Goal: Task Accomplishment & Management: Manage account settings

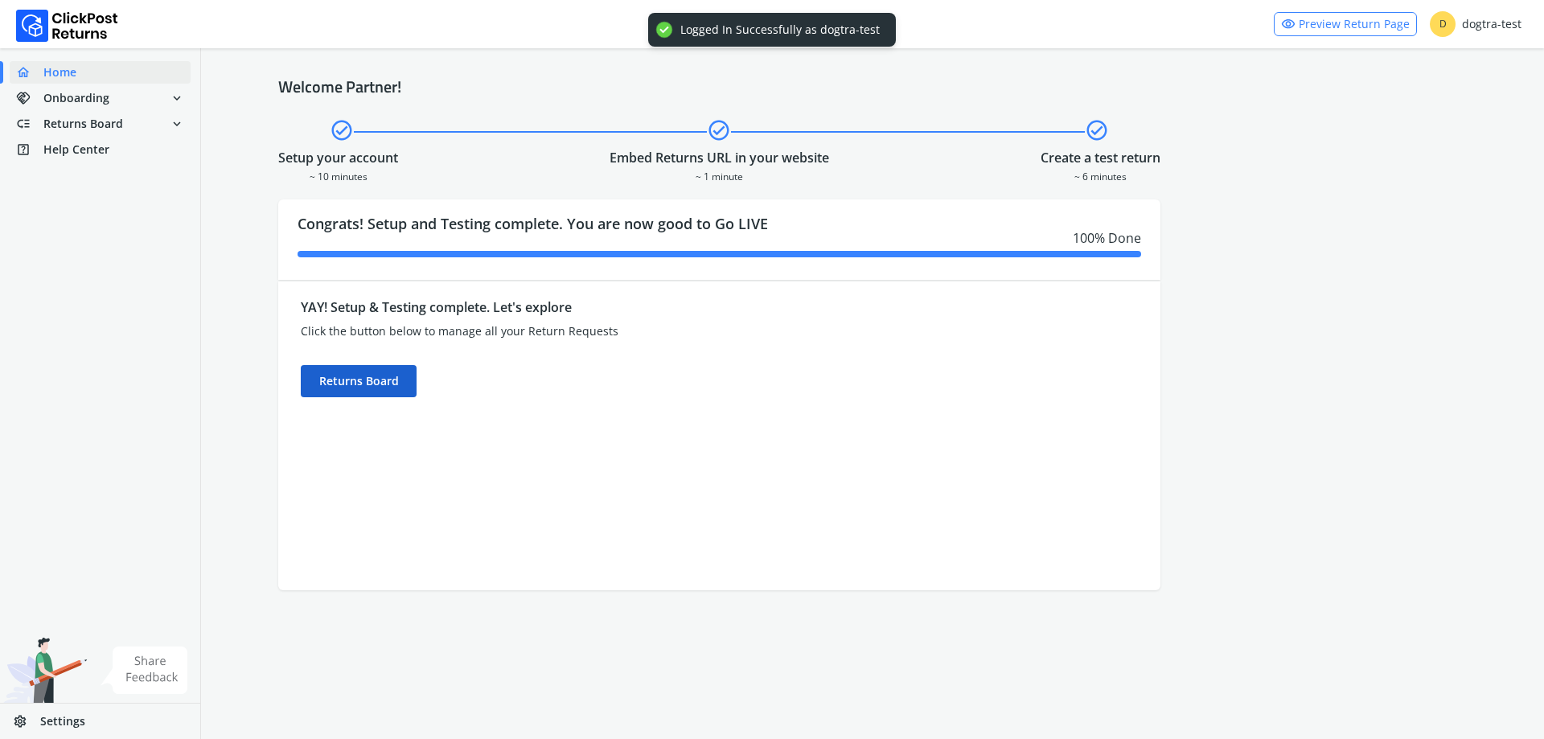
click at [360, 372] on div "Returns Board" at bounding box center [359, 381] width 116 height 32
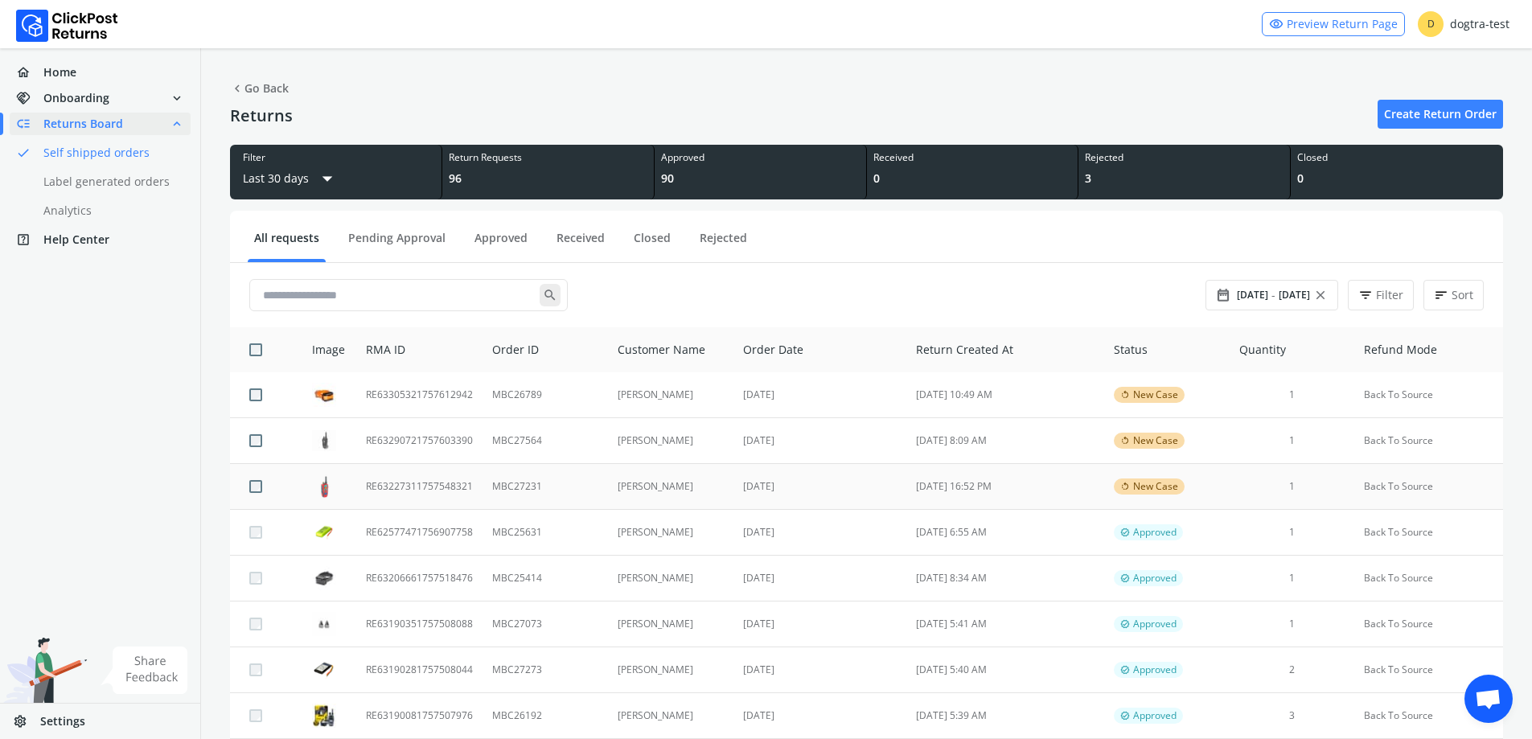
click at [421, 484] on td "RE63227311757548321" at bounding box center [419, 487] width 126 height 46
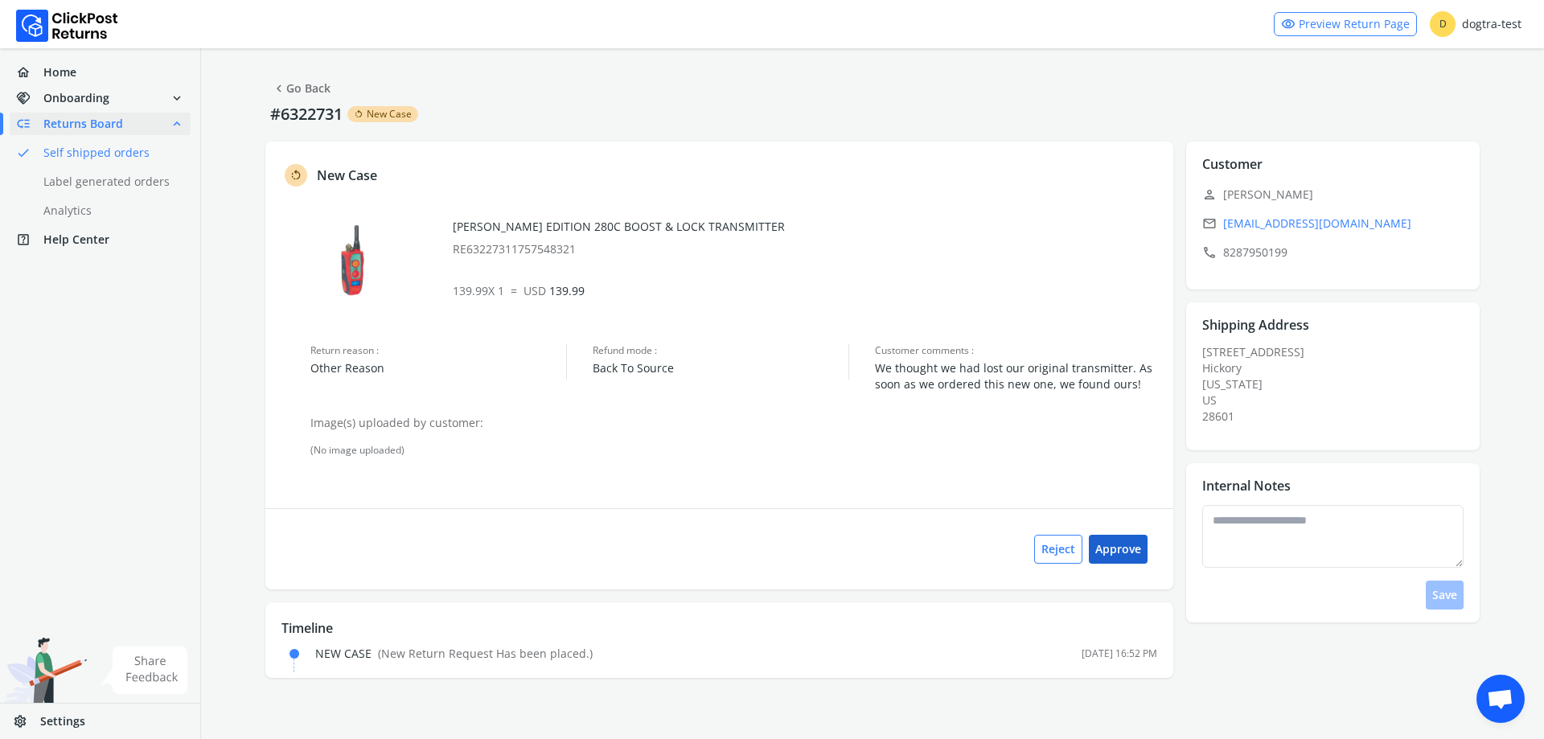
click at [1125, 557] on button "Approve" at bounding box center [1118, 549] width 59 height 29
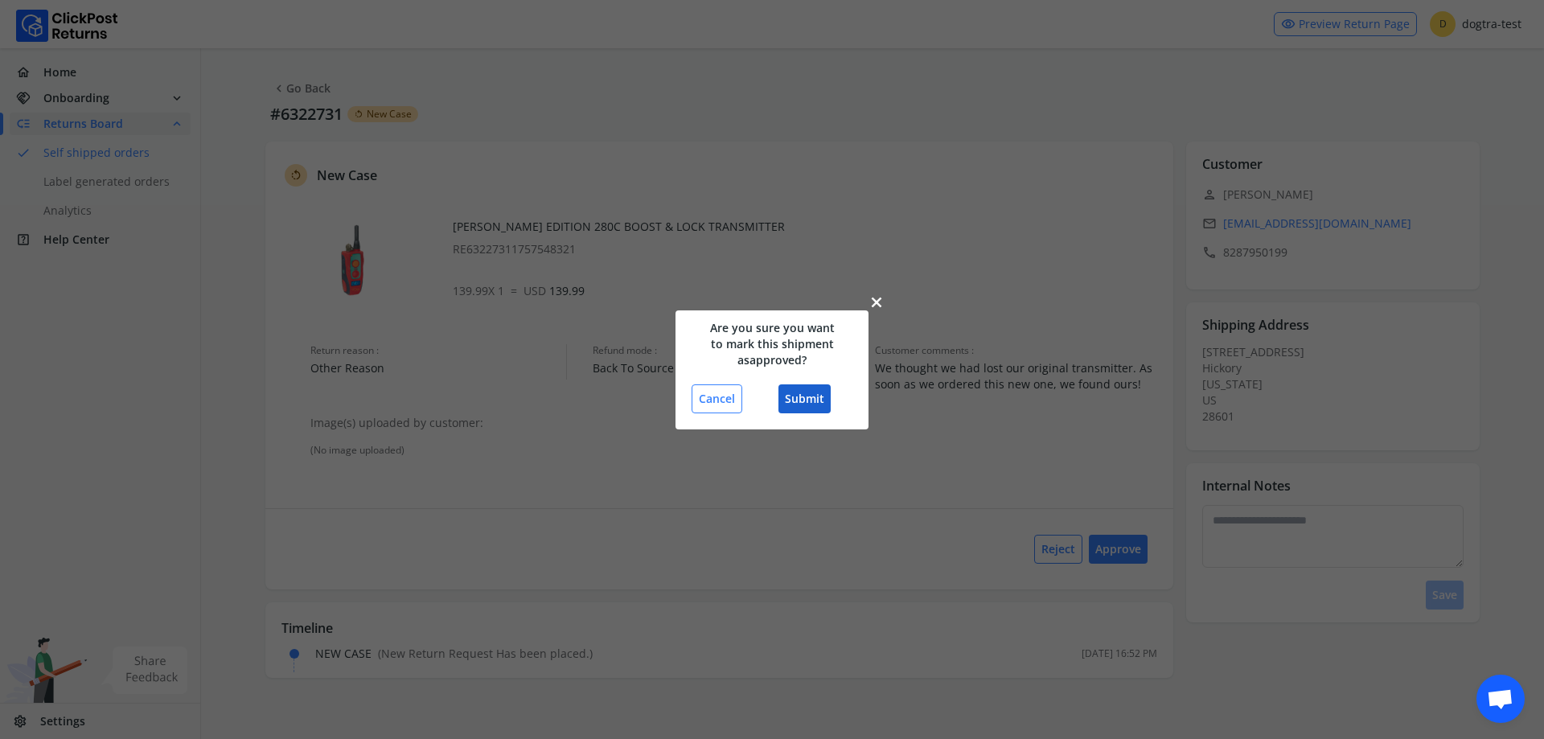
click at [813, 398] on button "Submit" at bounding box center [805, 398] width 52 height 29
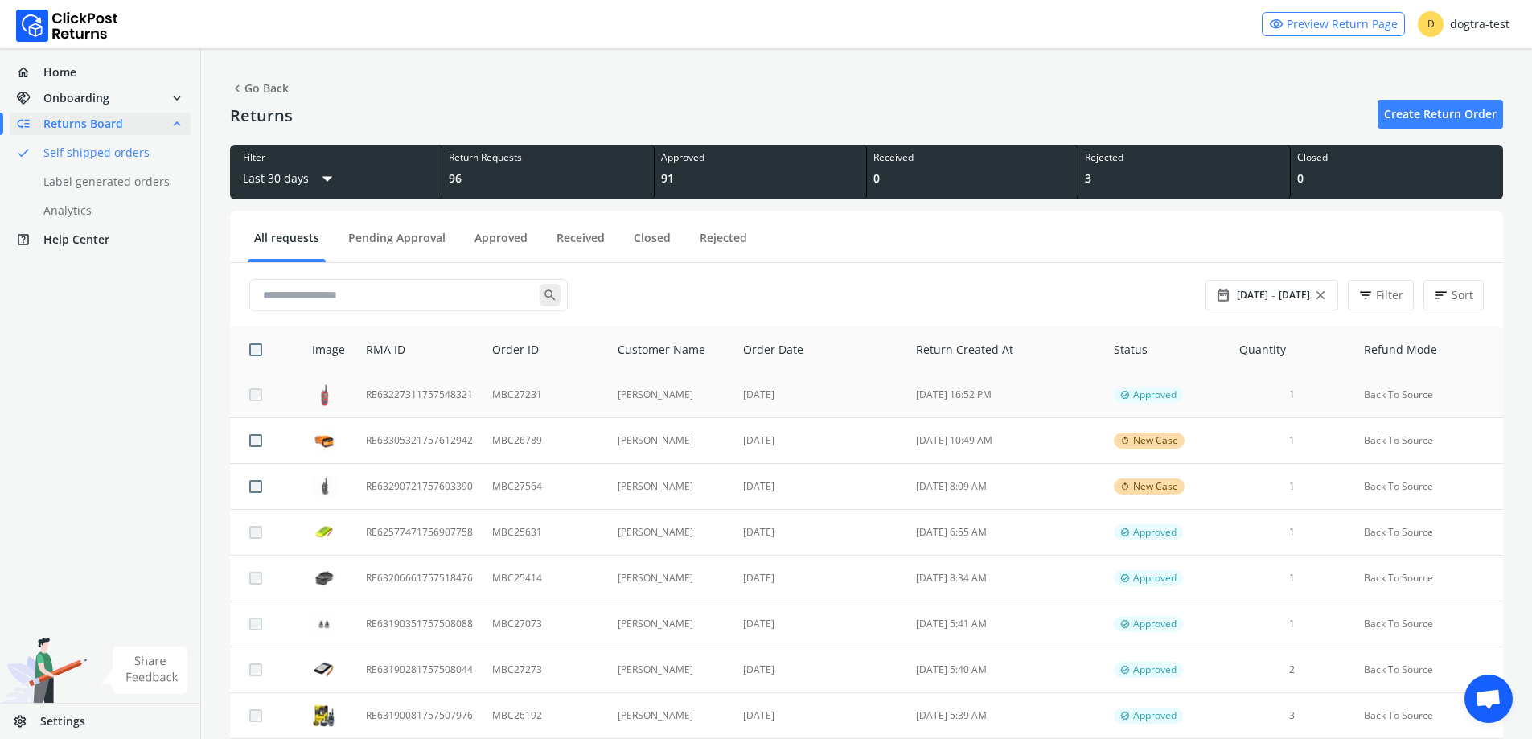
click at [785, 389] on td "[DATE]" at bounding box center [820, 395] width 173 height 46
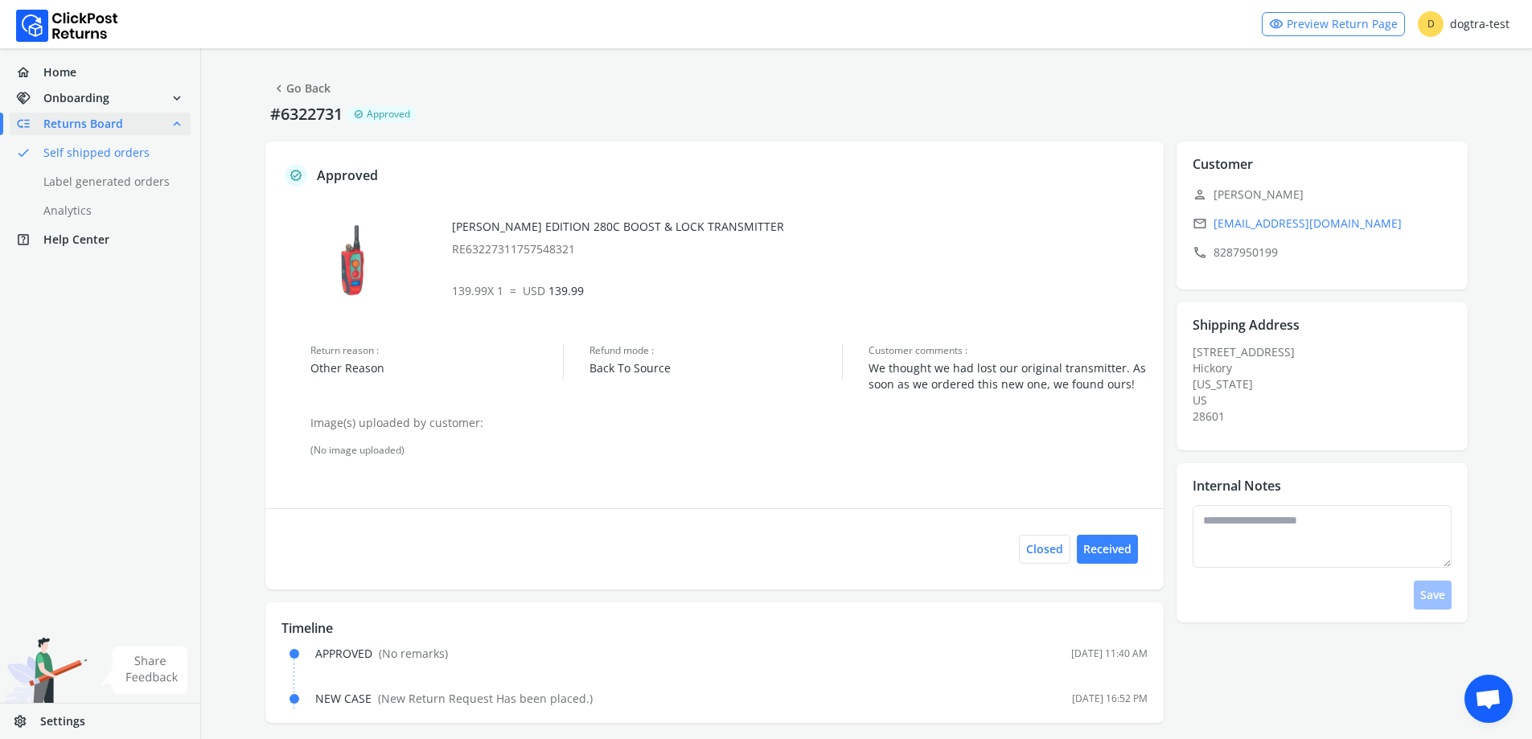
click at [319, 89] on link "chevron_left Go Back" at bounding box center [301, 88] width 59 height 23
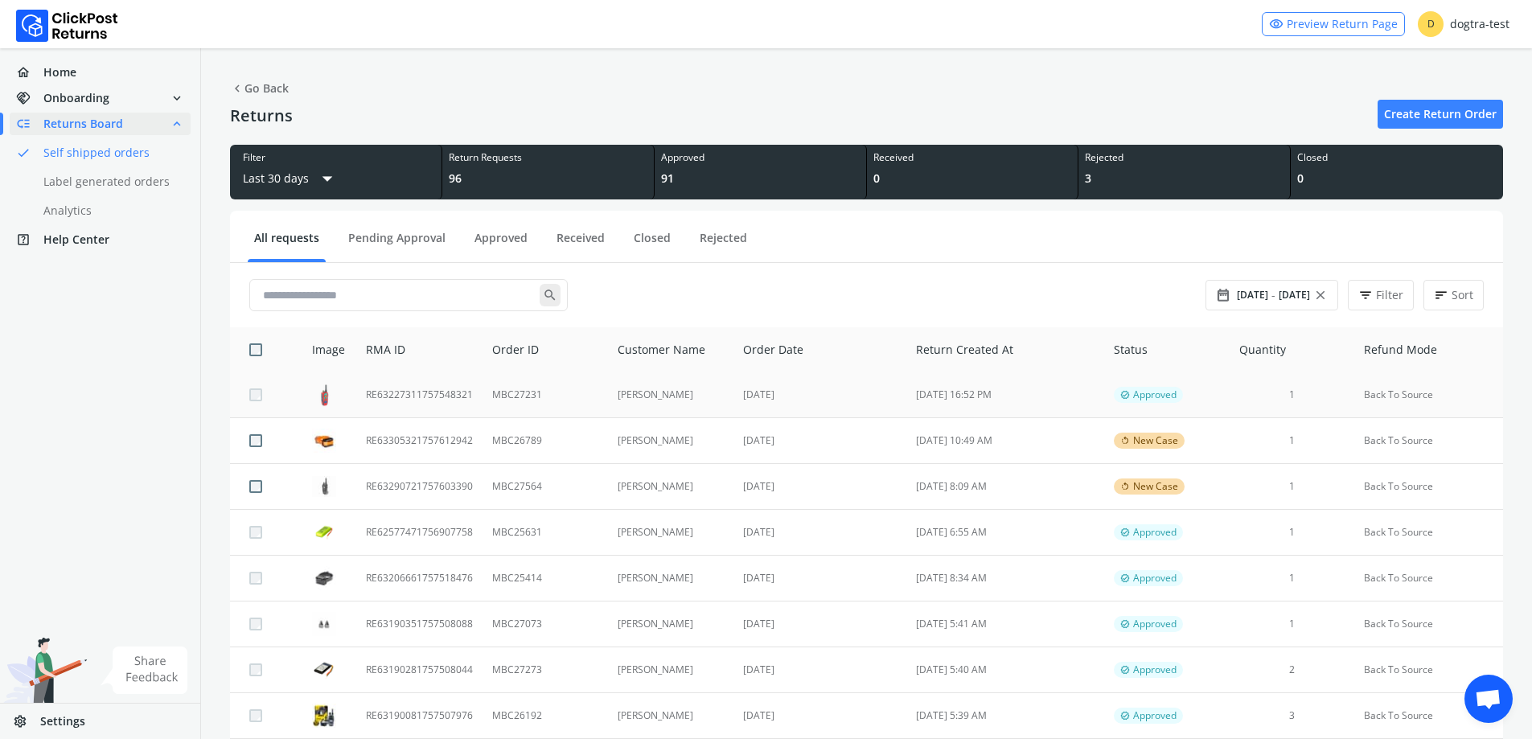
click at [561, 401] on td "MBC27231" at bounding box center [545, 395] width 125 height 46
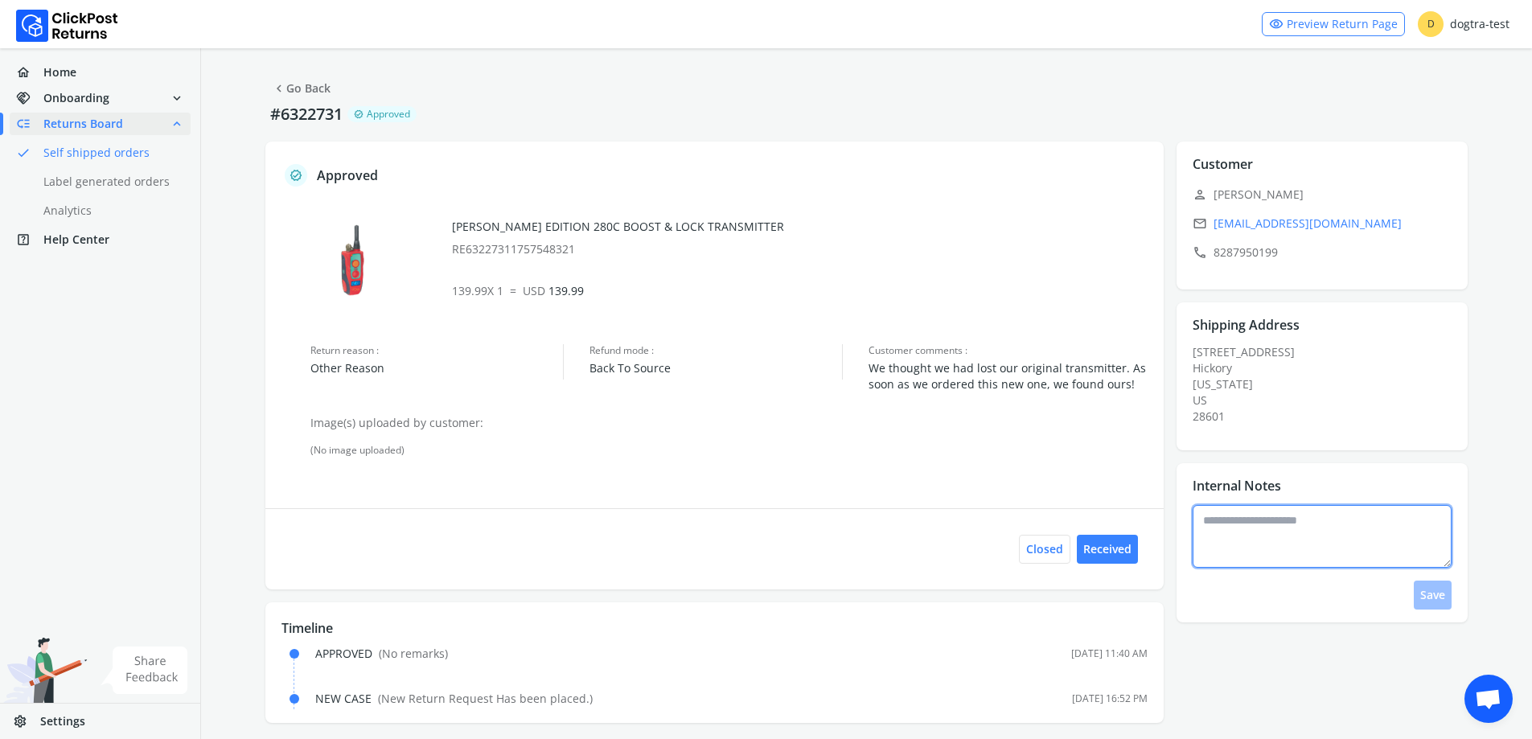
drag, startPoint x: 1281, startPoint y: 545, endPoint x: 1273, endPoint y: 540, distance: 9.2
click at [1277, 541] on textarea at bounding box center [1322, 536] width 259 height 63
type textarea "**********"
click at [1428, 594] on button "Save" at bounding box center [1433, 595] width 38 height 29
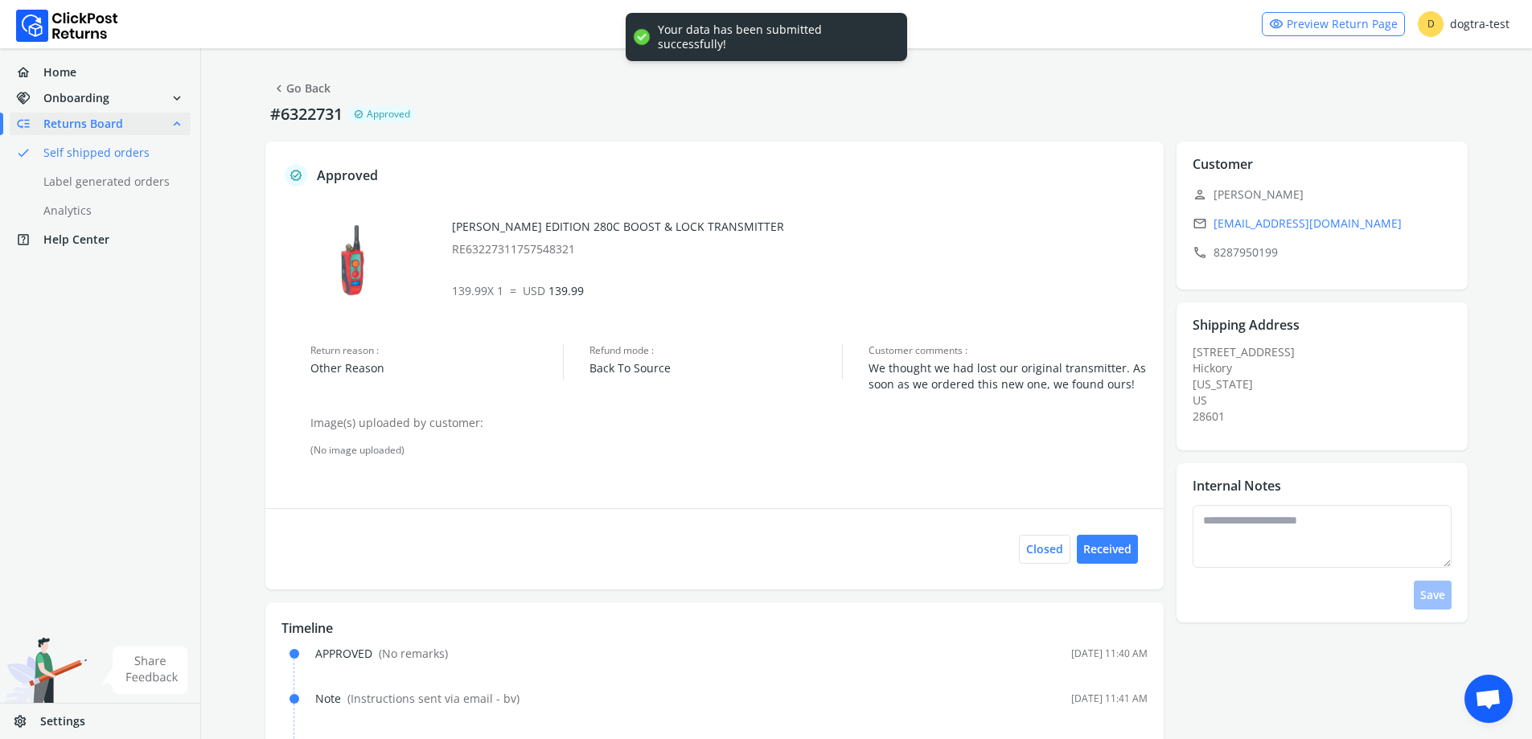
click at [299, 90] on link "chevron_left Go Back" at bounding box center [301, 88] width 59 height 23
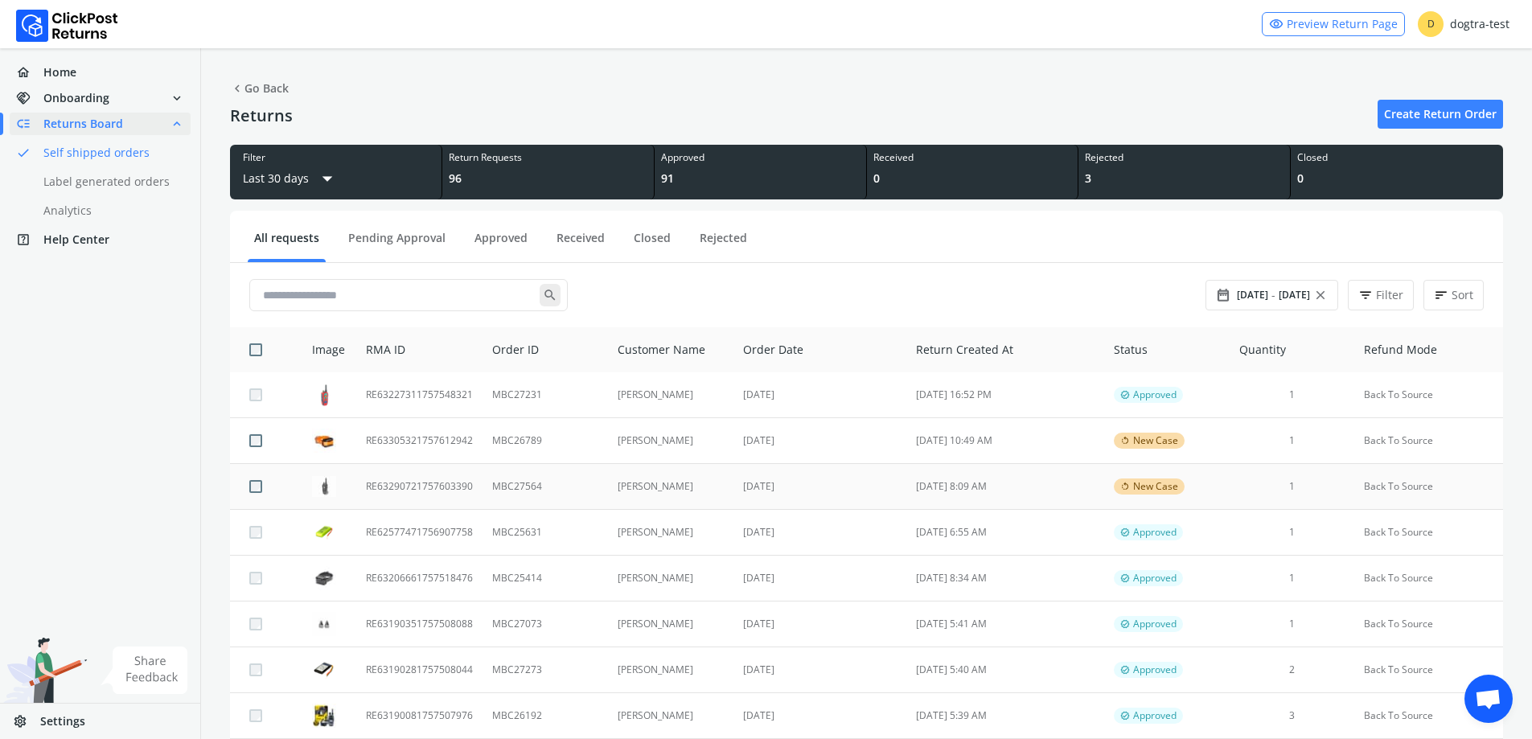
click at [544, 488] on td "MBC27564" at bounding box center [545, 487] width 125 height 46
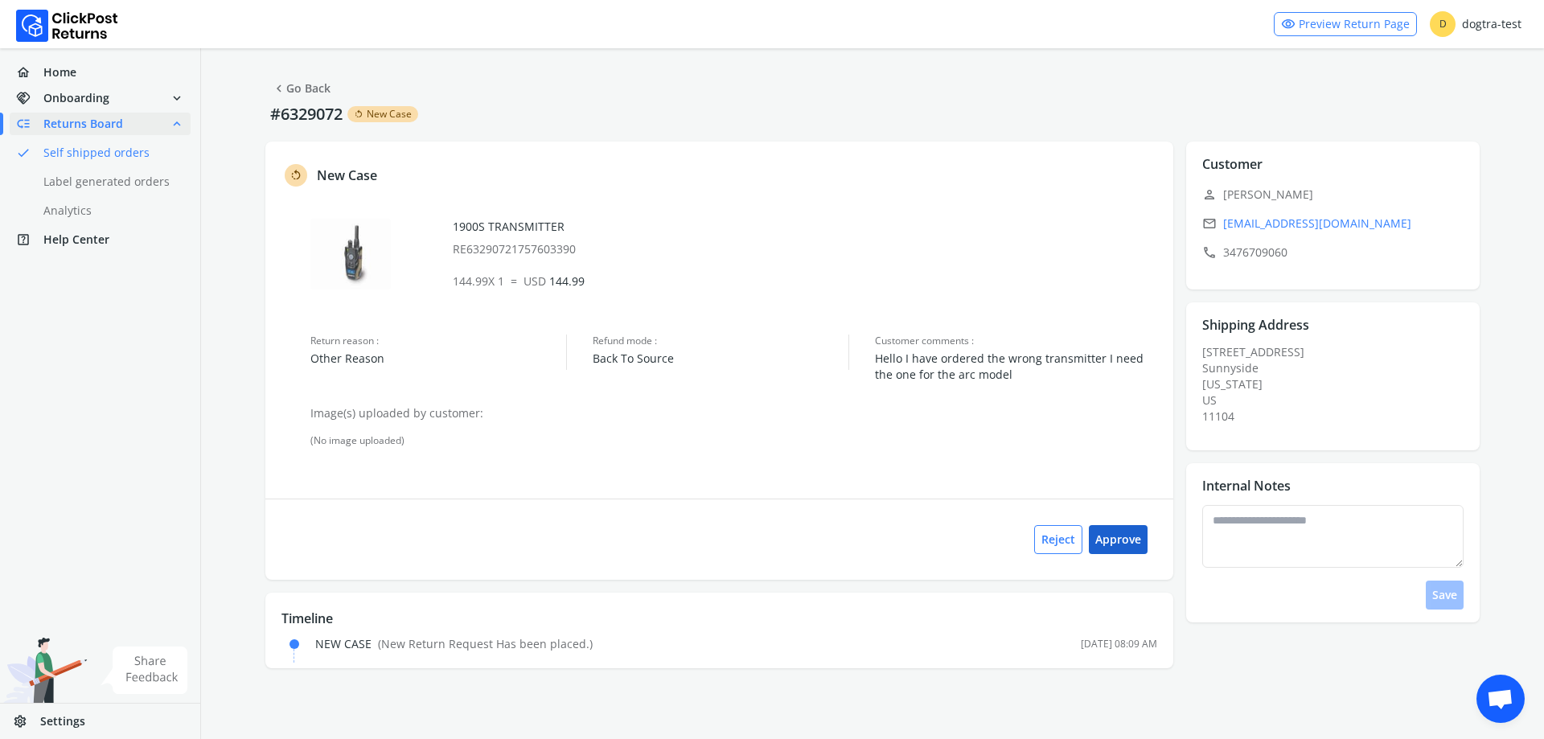
click at [1127, 539] on button "Approve" at bounding box center [1118, 539] width 59 height 29
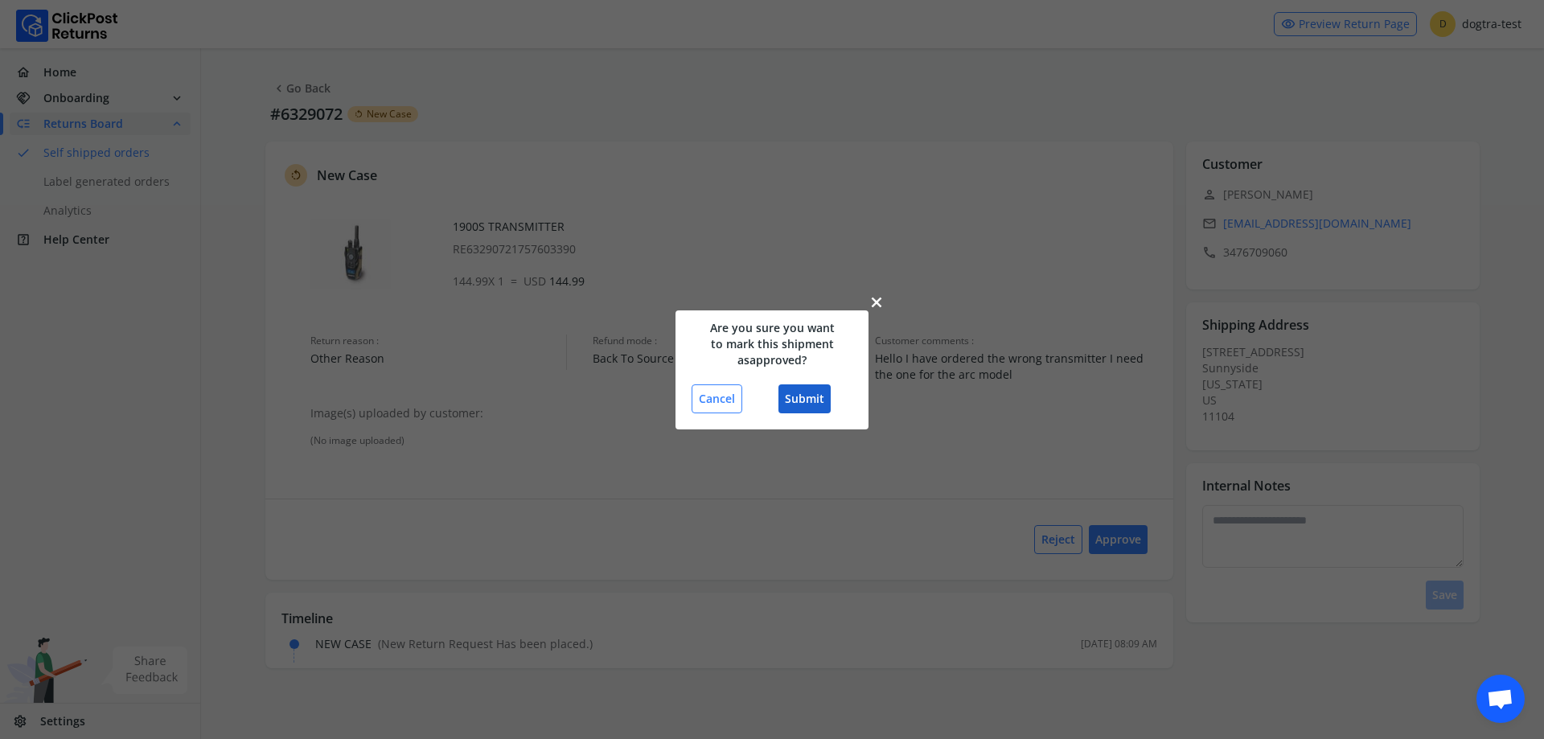
click at [809, 408] on button "Submit" at bounding box center [805, 398] width 52 height 29
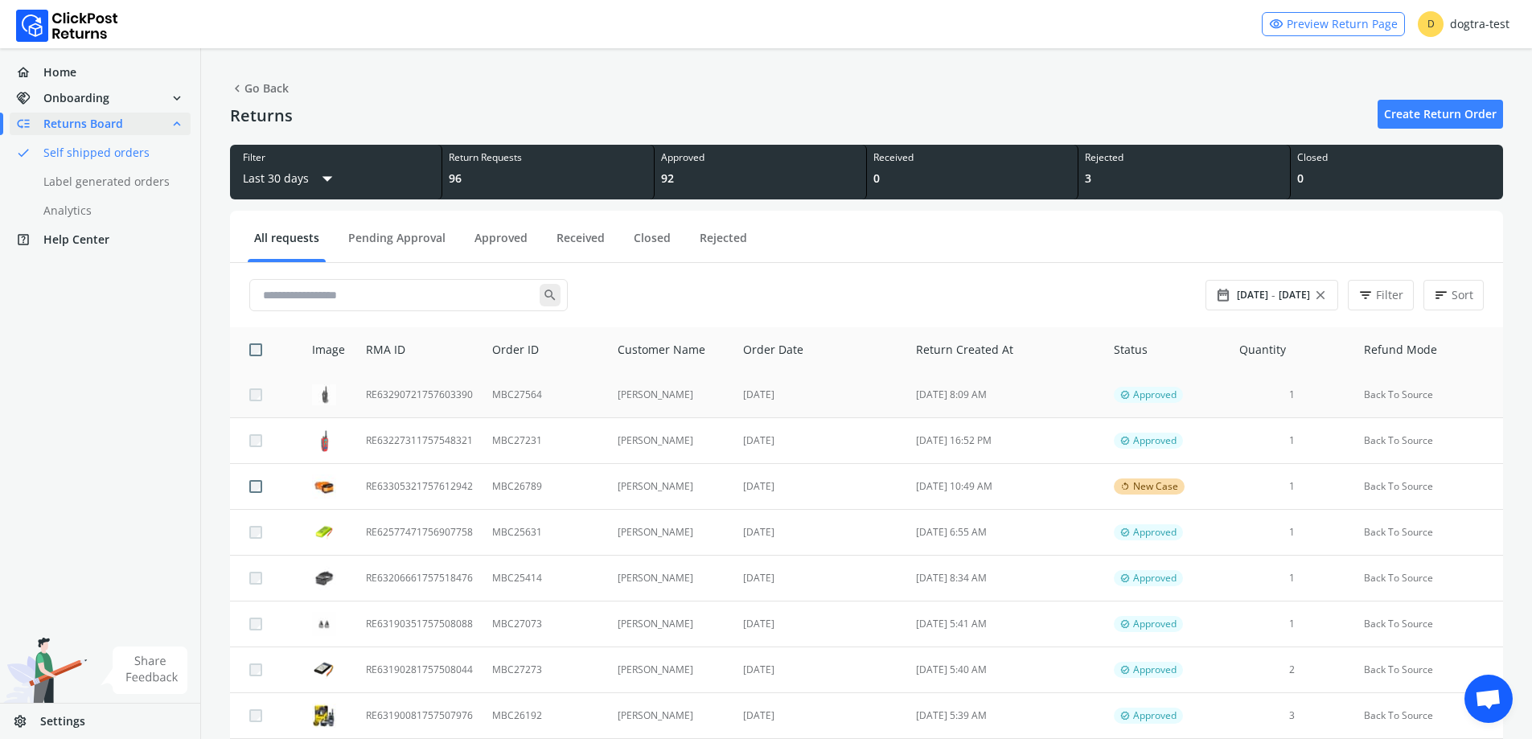
click at [480, 392] on td "RE63290721757603390" at bounding box center [419, 395] width 126 height 46
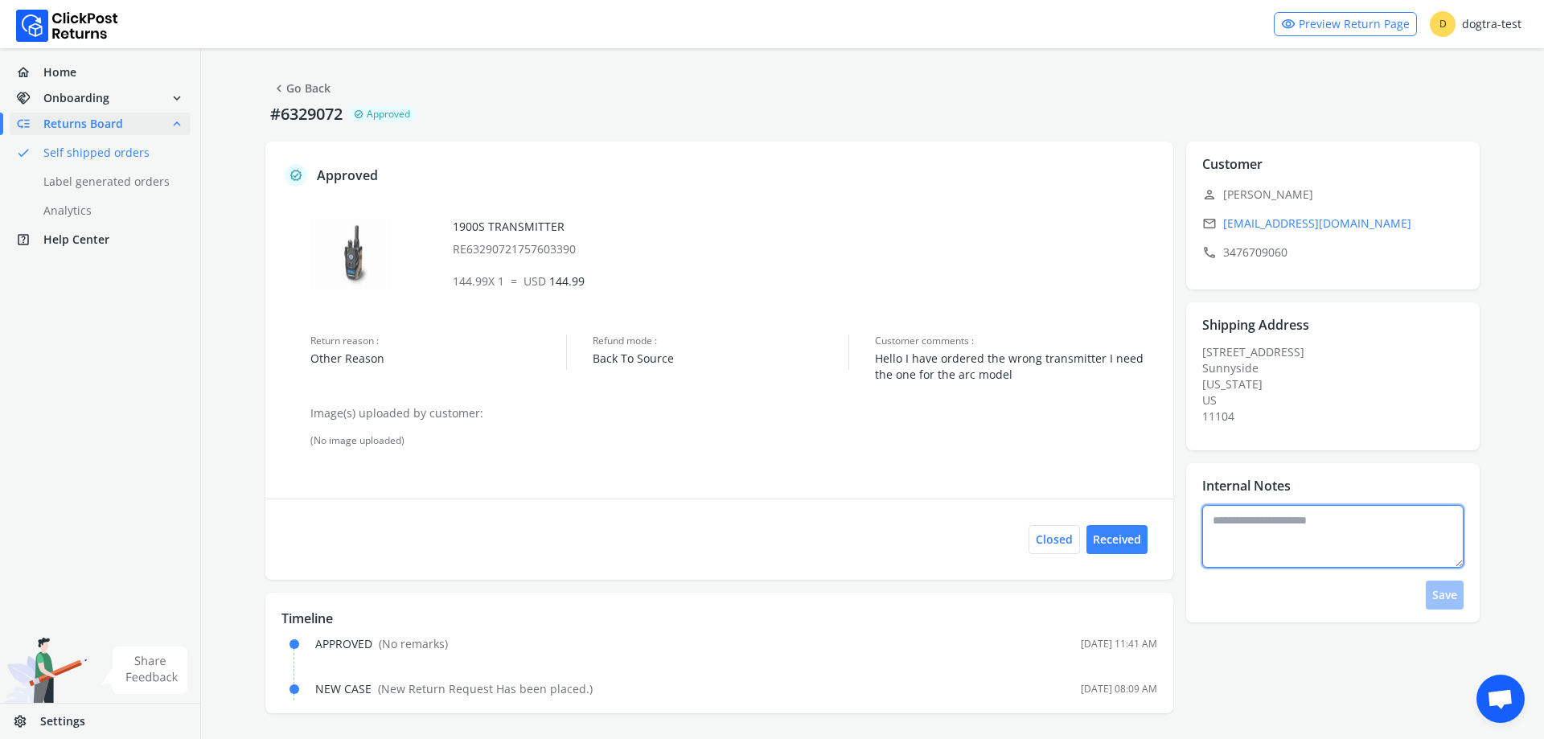
click at [1247, 545] on textarea at bounding box center [1334, 536] width 262 height 63
type textarea "**********"
click at [1440, 594] on button "Save" at bounding box center [1445, 595] width 38 height 29
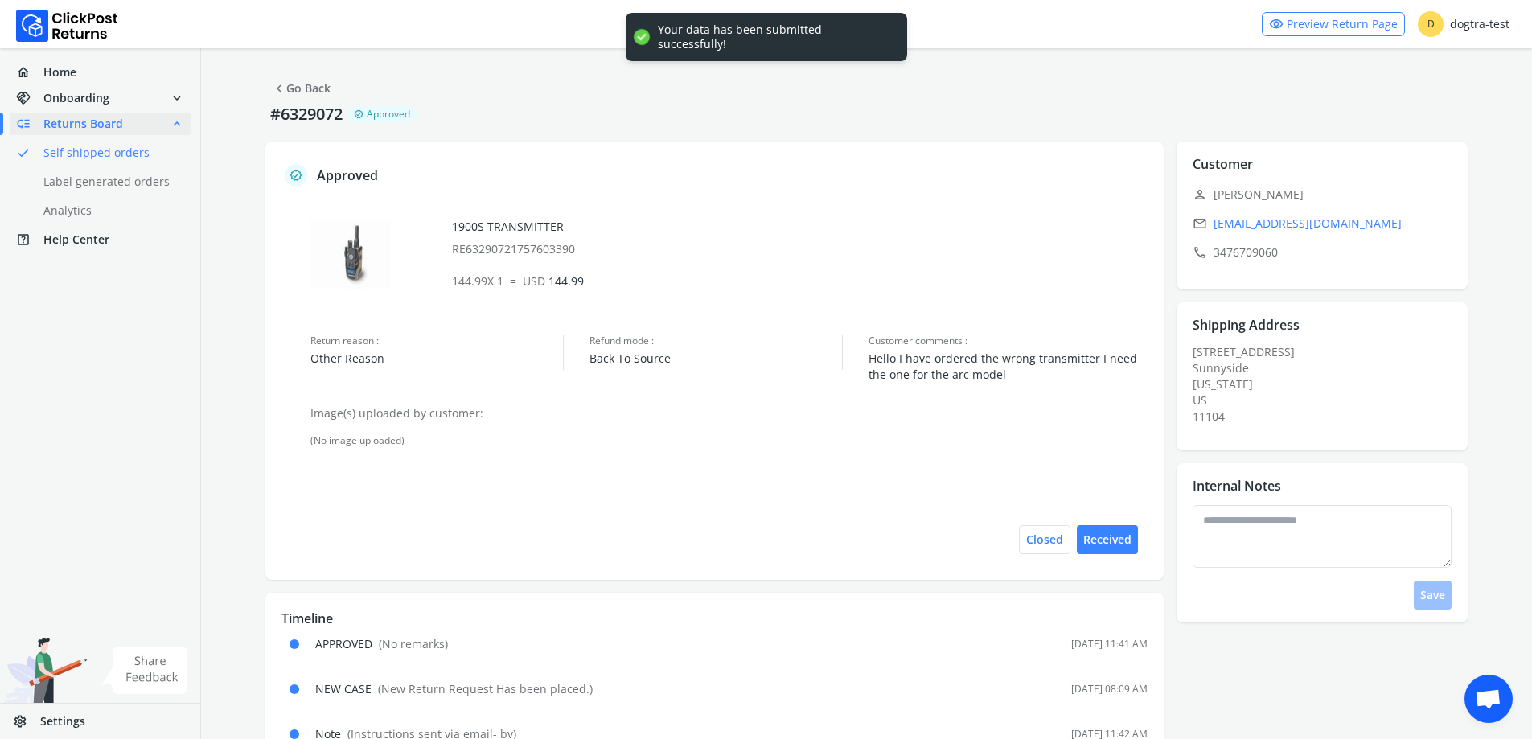
click at [292, 86] on link "chevron_left Go Back" at bounding box center [301, 88] width 59 height 23
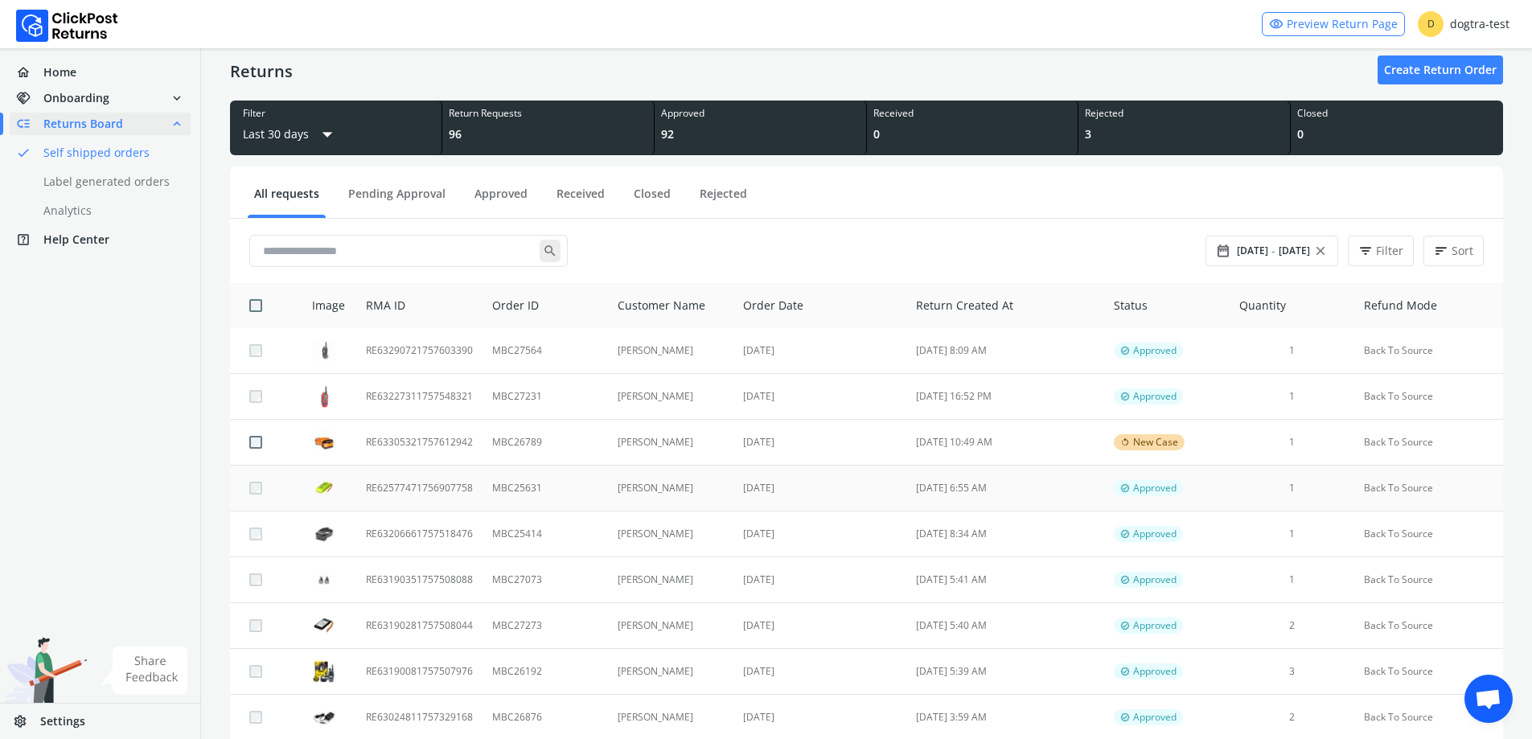
scroll to position [80, 0]
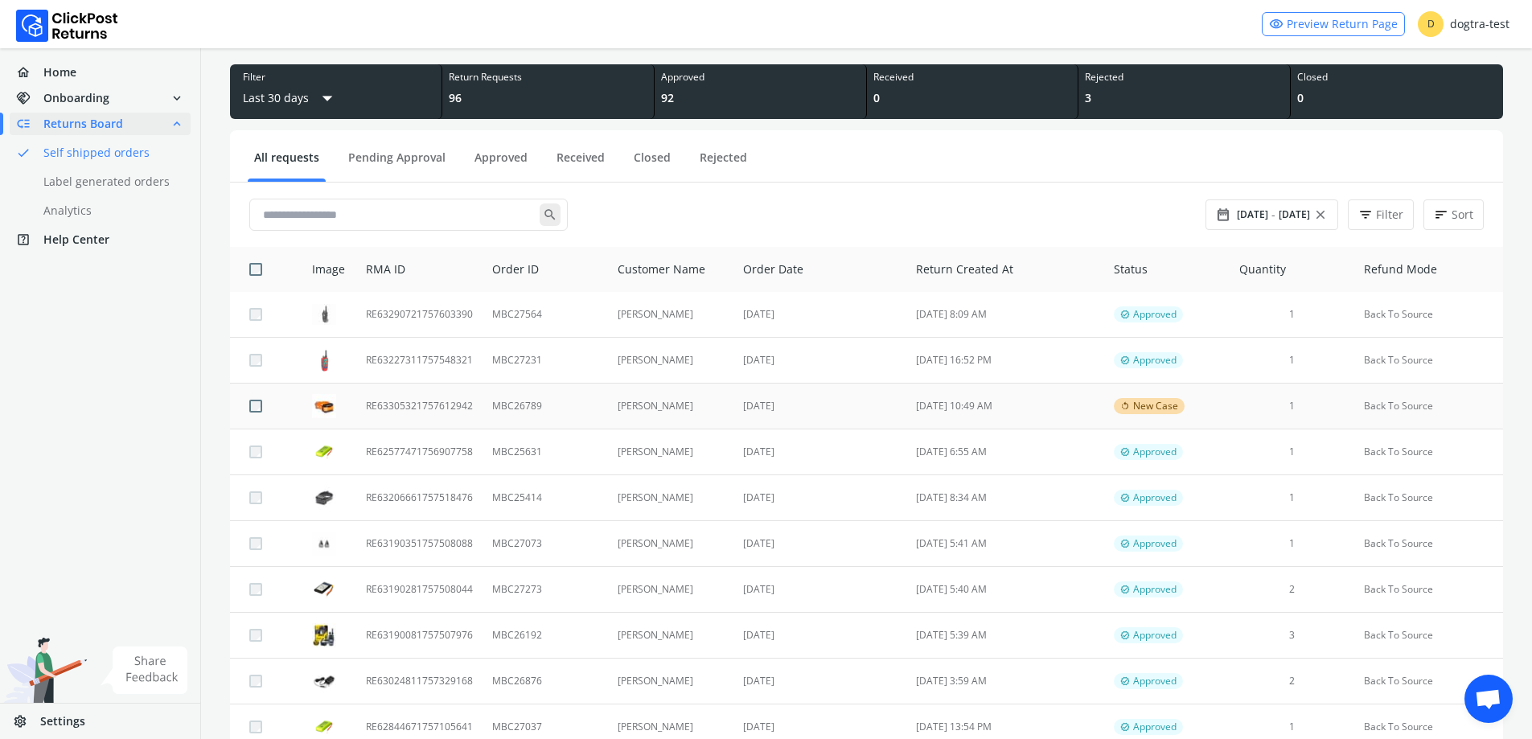
click at [1072, 407] on td "[DATE] 10:49 AM" at bounding box center [1006, 407] width 198 height 46
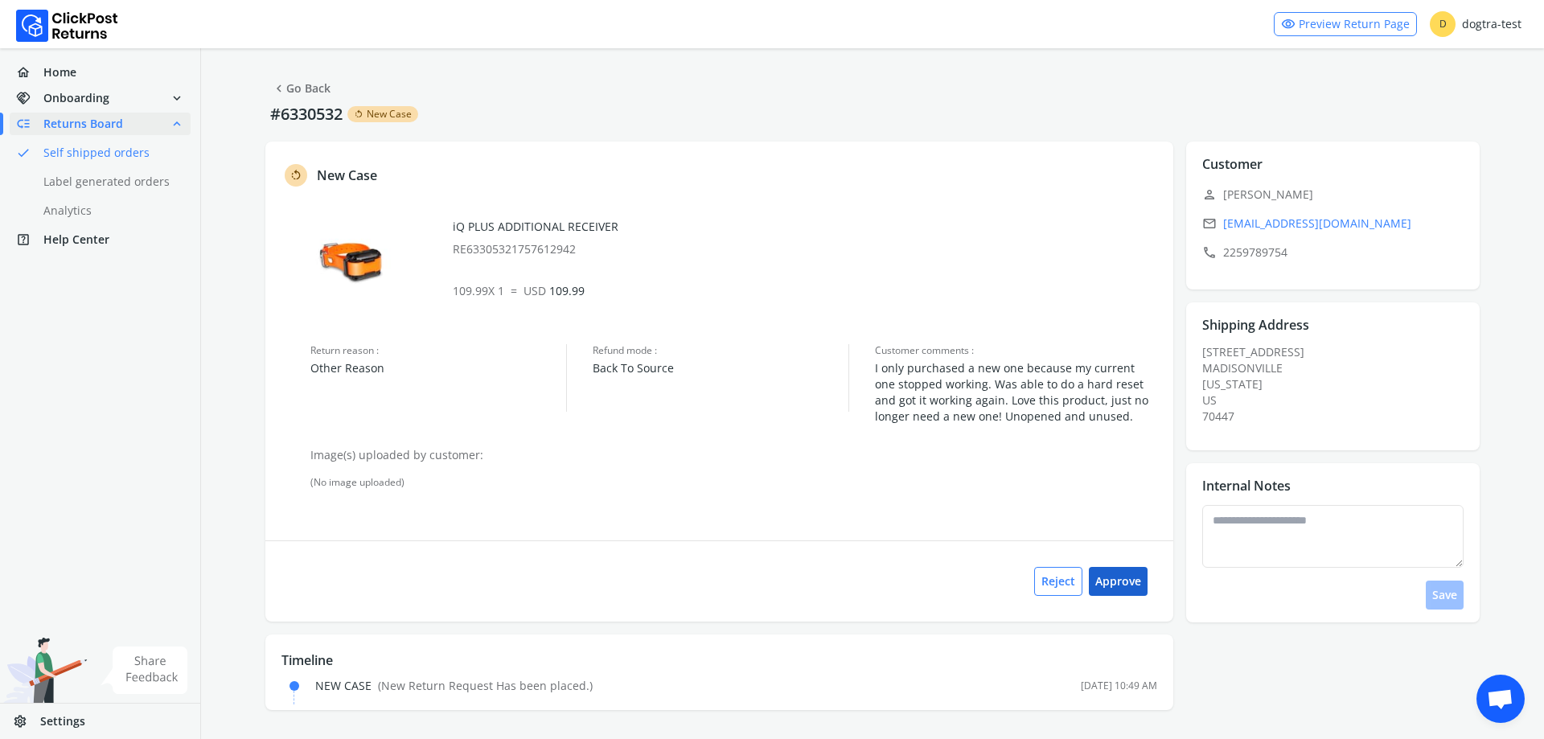
click at [1129, 580] on button "Approve" at bounding box center [1118, 581] width 59 height 29
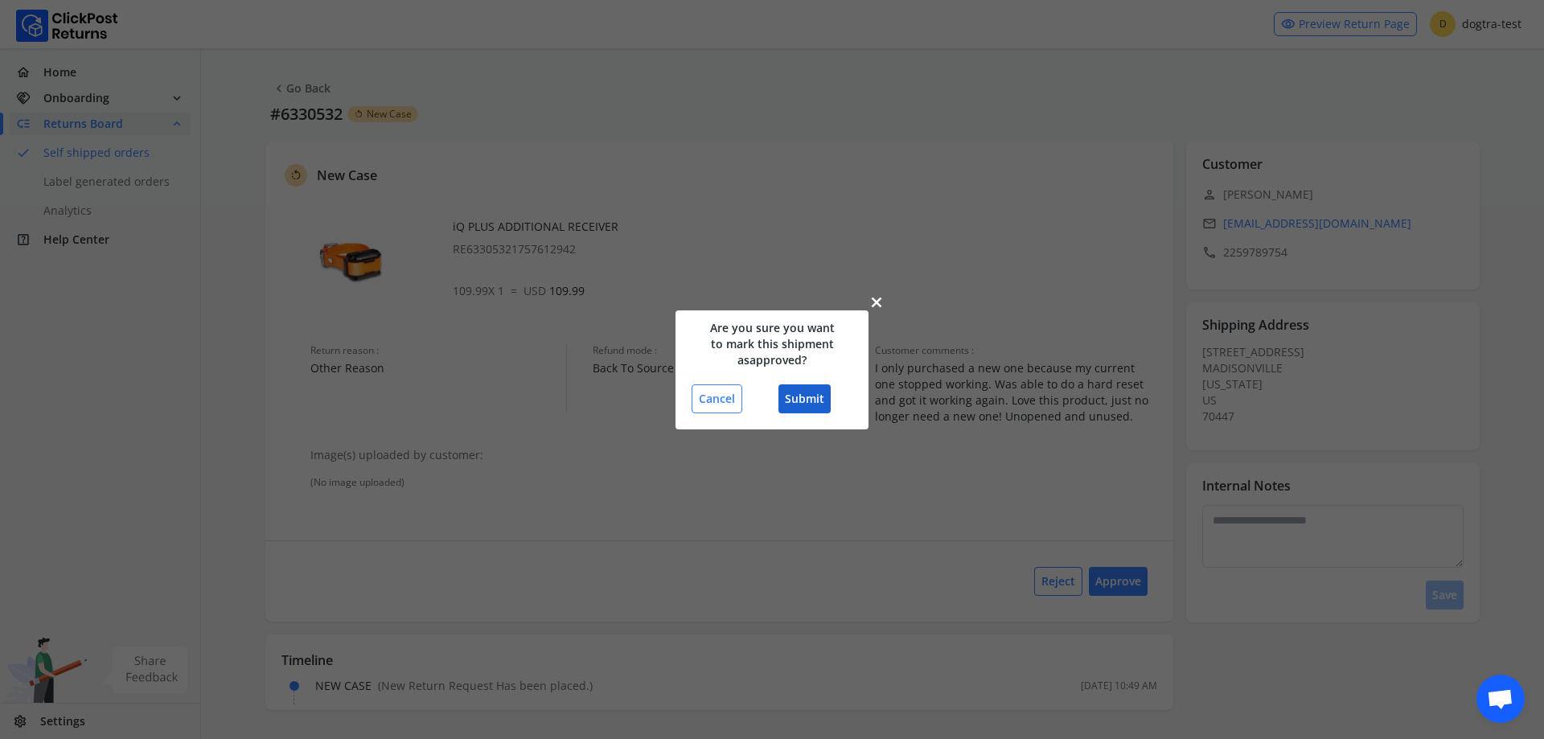
click at [812, 389] on button "Submit" at bounding box center [805, 398] width 52 height 29
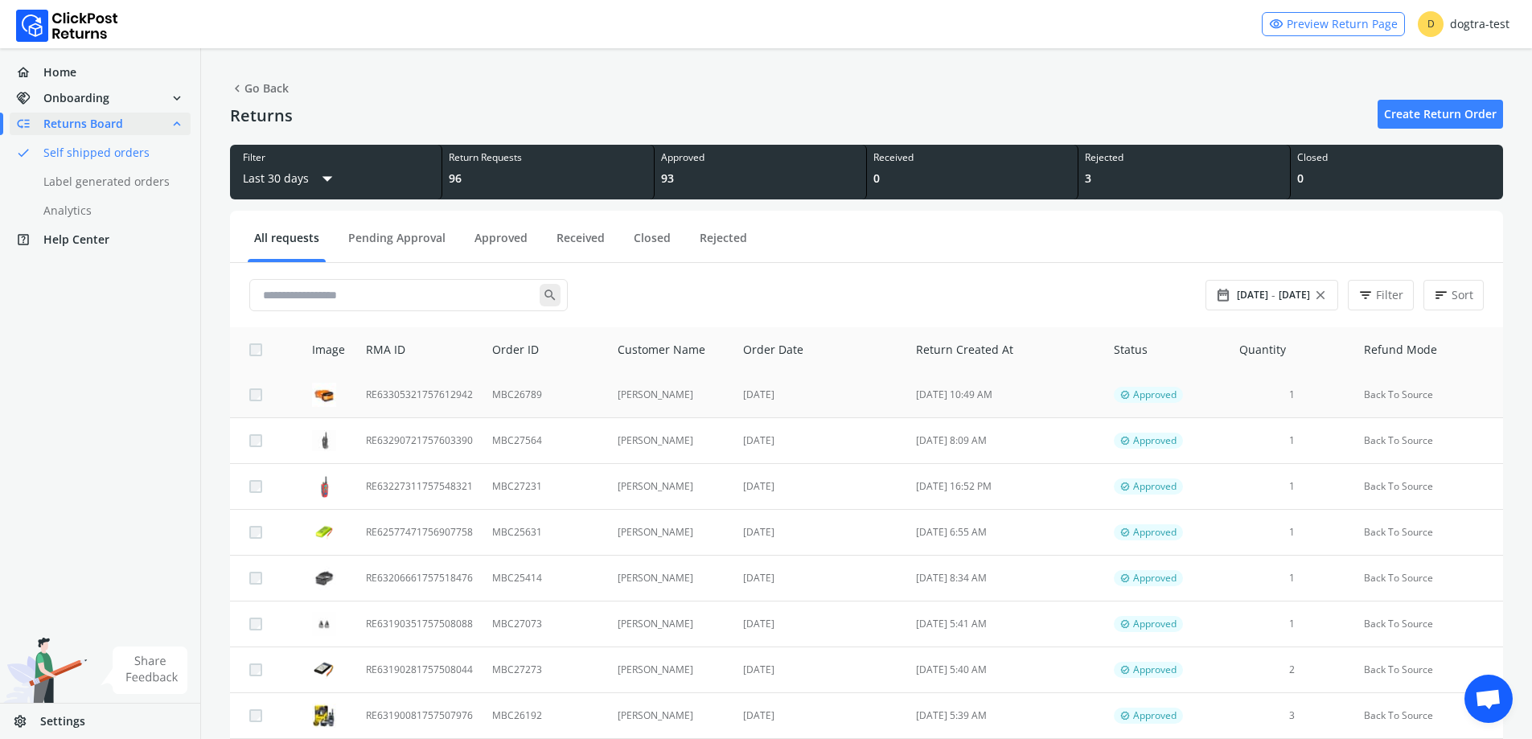
click at [750, 384] on td "[DATE]" at bounding box center [820, 395] width 173 height 46
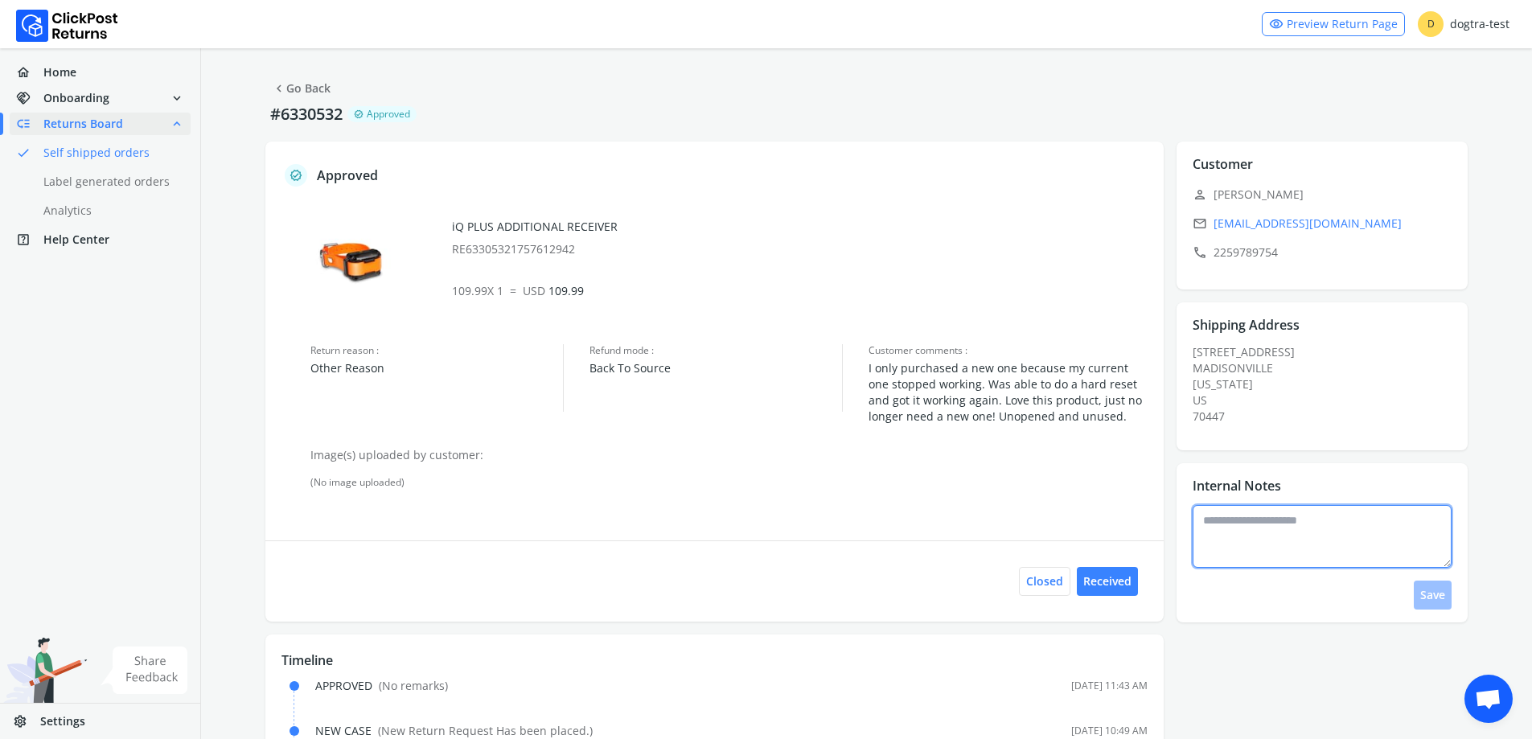
click at [1228, 523] on textarea at bounding box center [1322, 536] width 259 height 63
type textarea "**********"
click at [1449, 604] on button "Save" at bounding box center [1433, 595] width 38 height 29
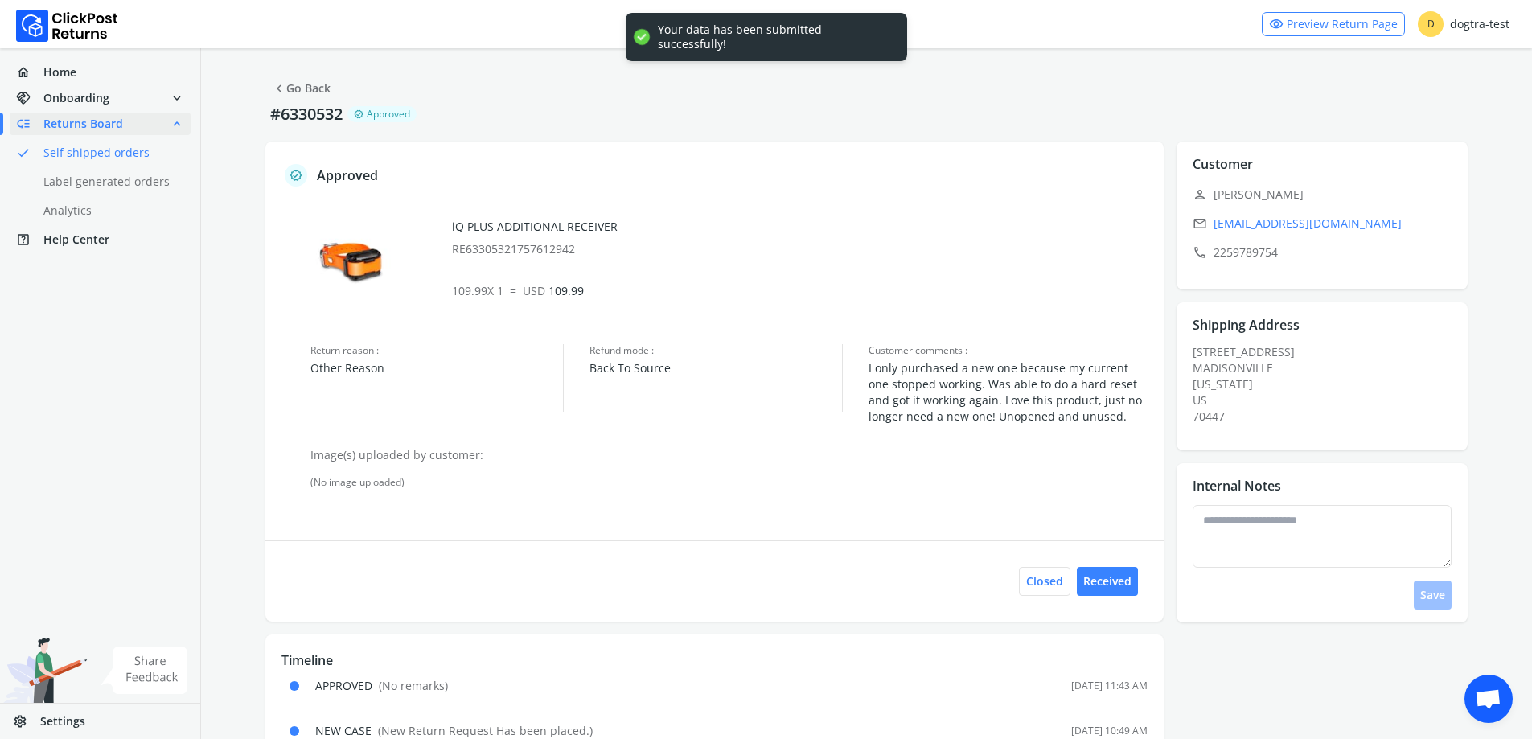
click at [296, 99] on link "chevron_left Go Back" at bounding box center [301, 88] width 59 height 23
